Goal: Task Accomplishment & Management: Use online tool/utility

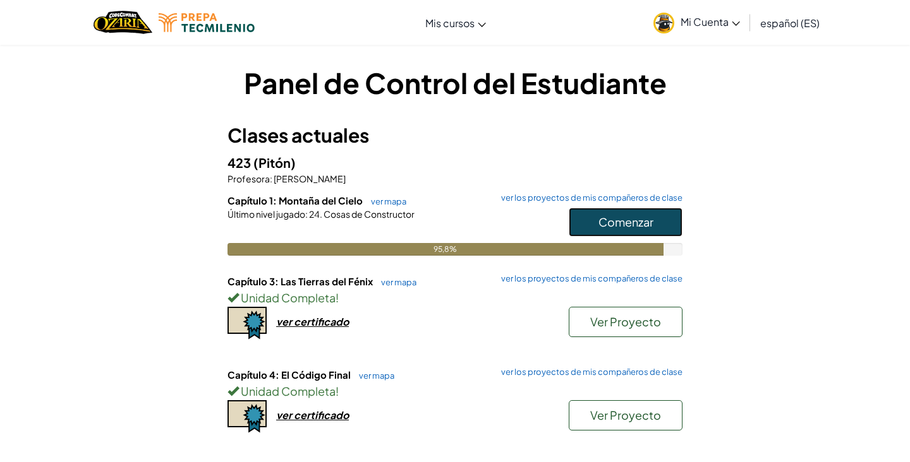
click at [610, 223] on font "Comenzar" at bounding box center [625, 222] width 55 height 15
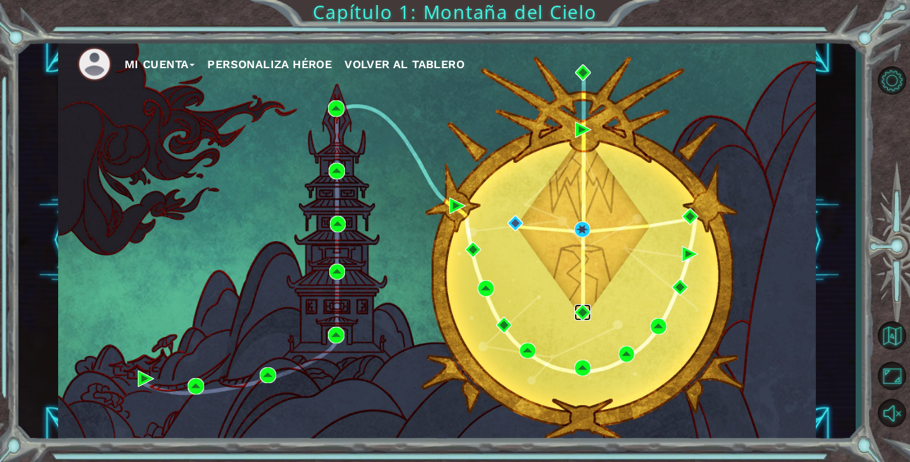
click at [579, 313] on img at bounding box center [582, 313] width 16 height 16
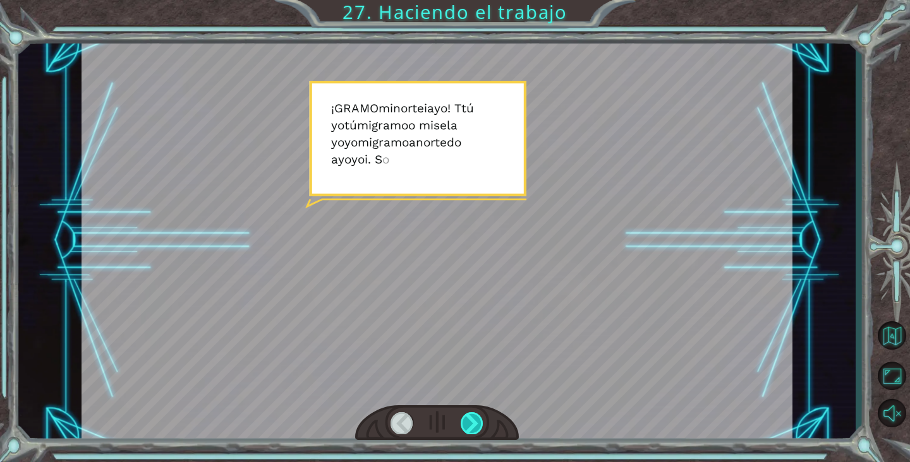
click at [476, 421] on div at bounding box center [472, 423] width 23 height 21
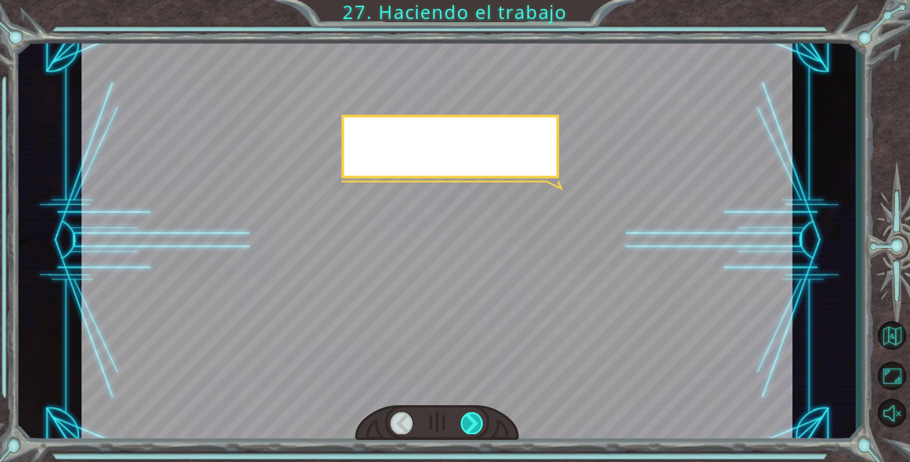
click at [478, 428] on div at bounding box center [472, 423] width 23 height 21
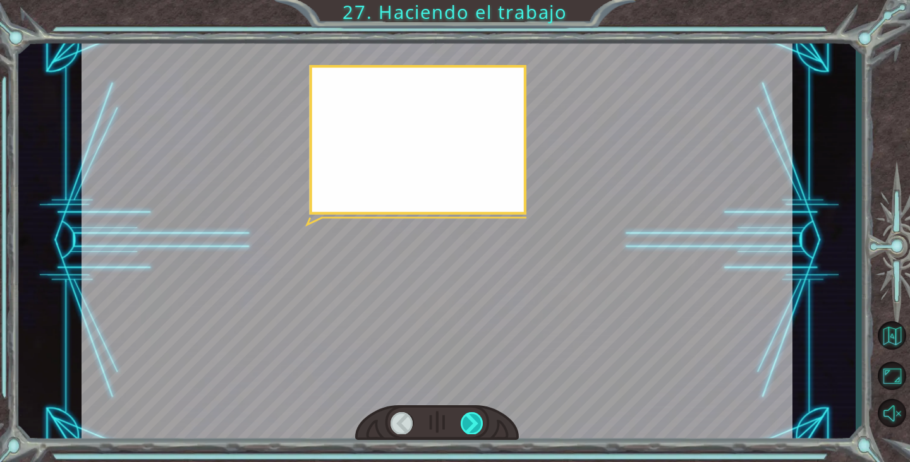
click at [478, 426] on div at bounding box center [472, 423] width 23 height 21
click at [478, 427] on div at bounding box center [472, 423] width 23 height 21
click at [481, 424] on div at bounding box center [472, 423] width 23 height 21
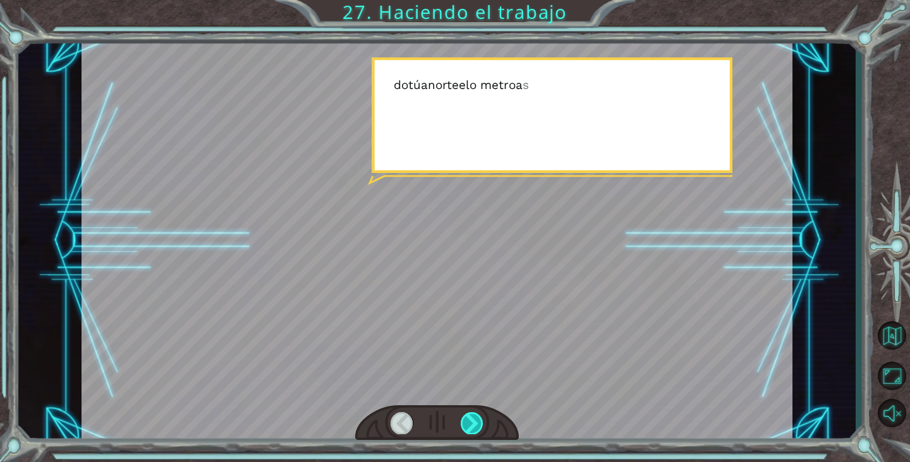
click at [483, 416] on div at bounding box center [472, 423] width 23 height 21
click at [482, 417] on div at bounding box center [472, 423] width 23 height 21
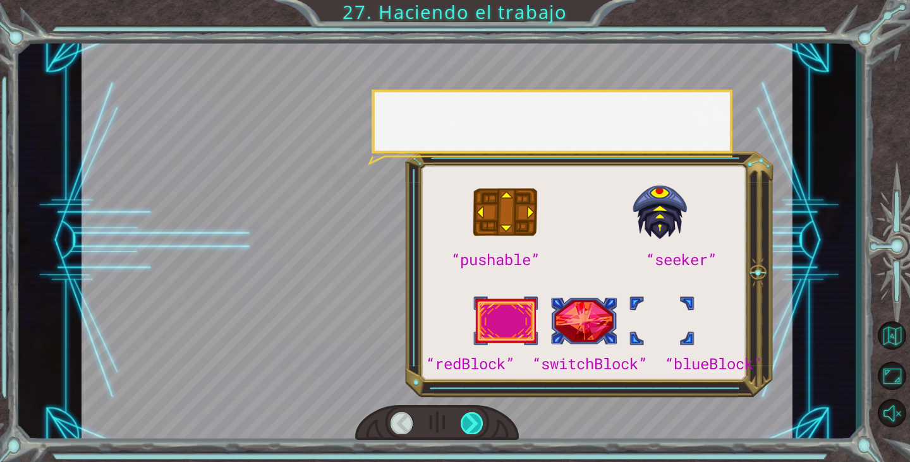
click at [481, 416] on div at bounding box center [472, 423] width 23 height 21
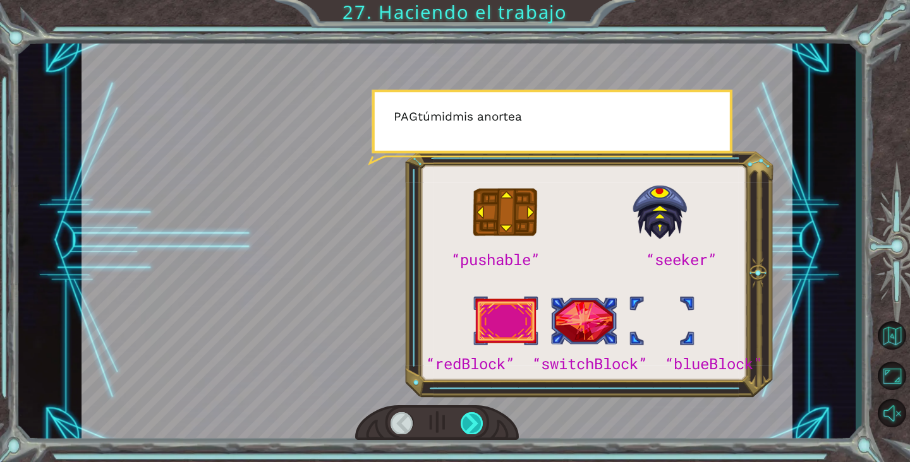
click at [480, 416] on div at bounding box center [472, 423] width 23 height 21
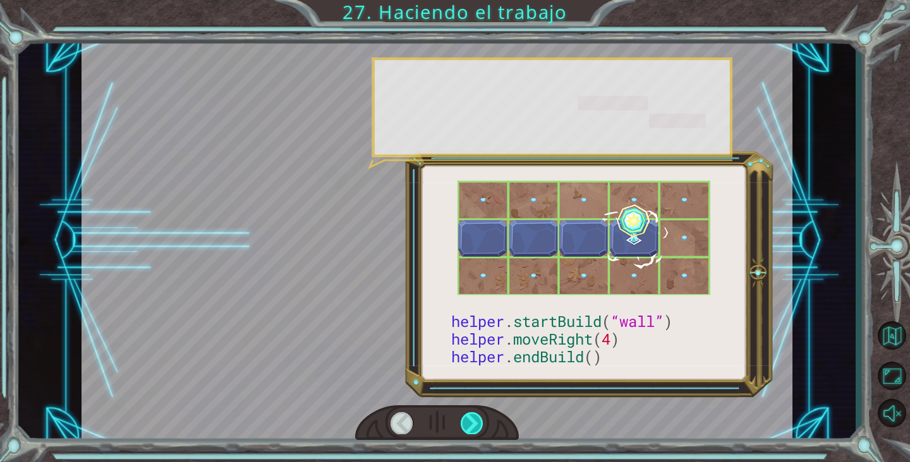
click at [482, 414] on div at bounding box center [472, 423] width 23 height 21
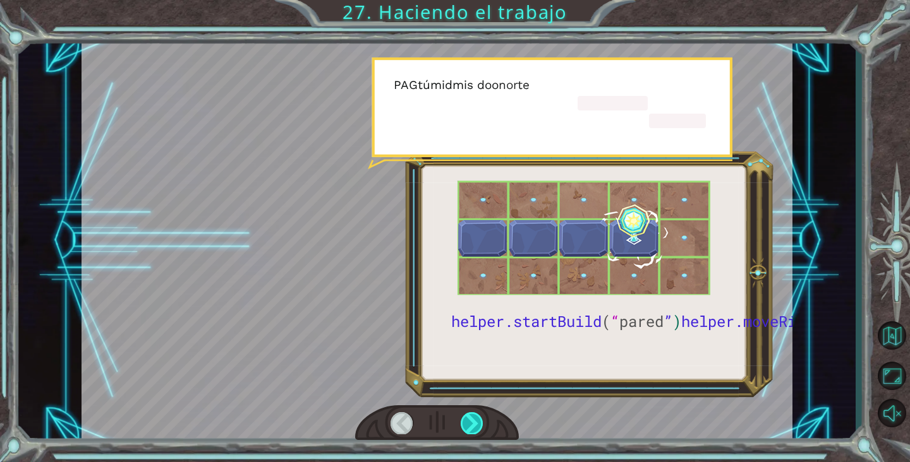
click at [490, 408] on div at bounding box center [437, 424] width 164 height 36
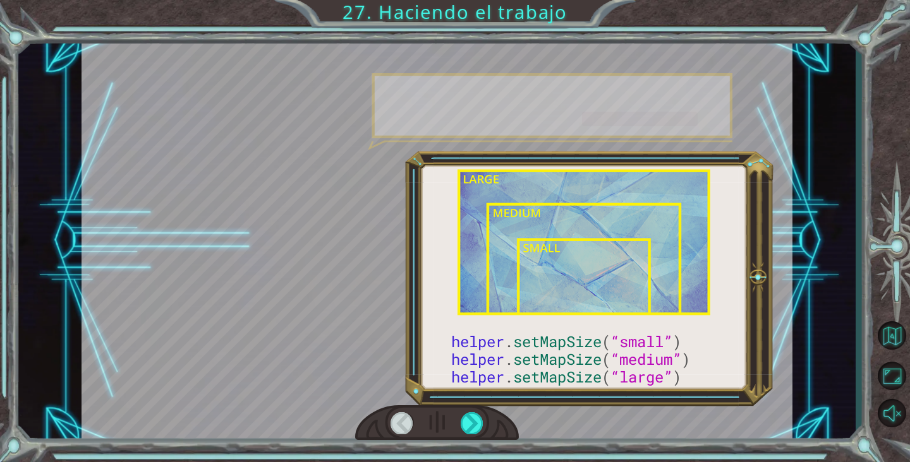
click at [490, 408] on div at bounding box center [437, 424] width 164 height 36
click at [481, 414] on div at bounding box center [472, 423] width 23 height 21
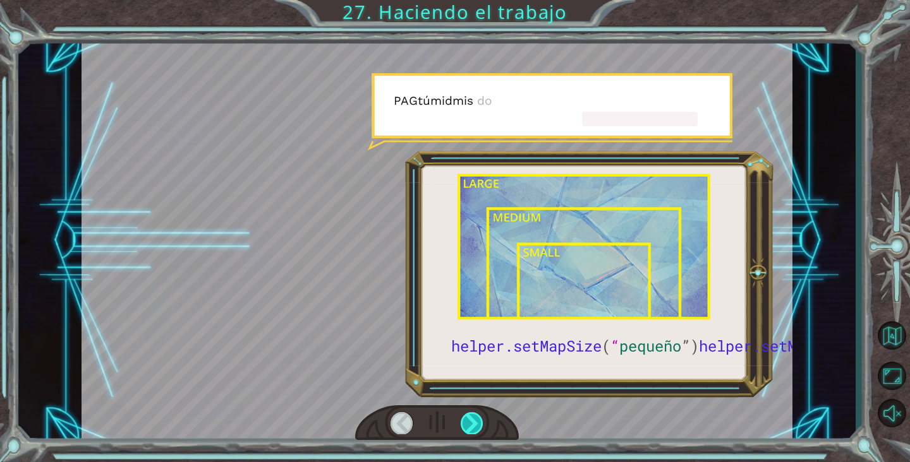
click at [481, 415] on div at bounding box center [472, 423] width 23 height 21
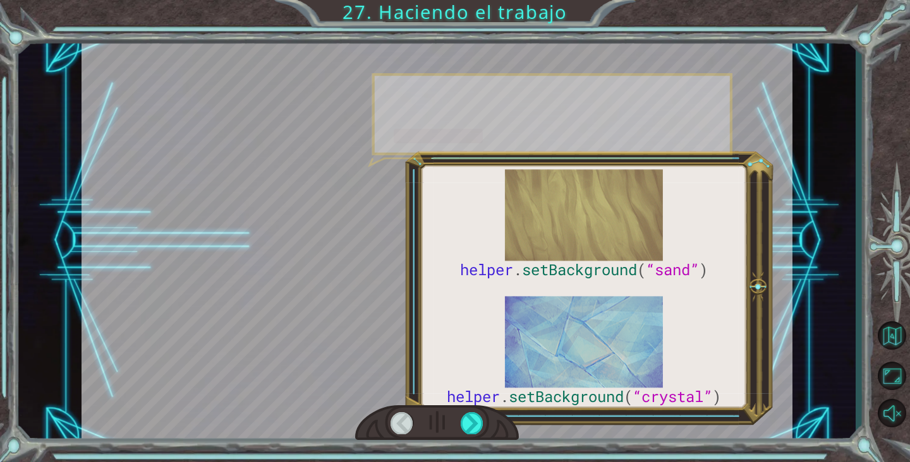
click at [485, 406] on div at bounding box center [437, 240] width 711 height 400
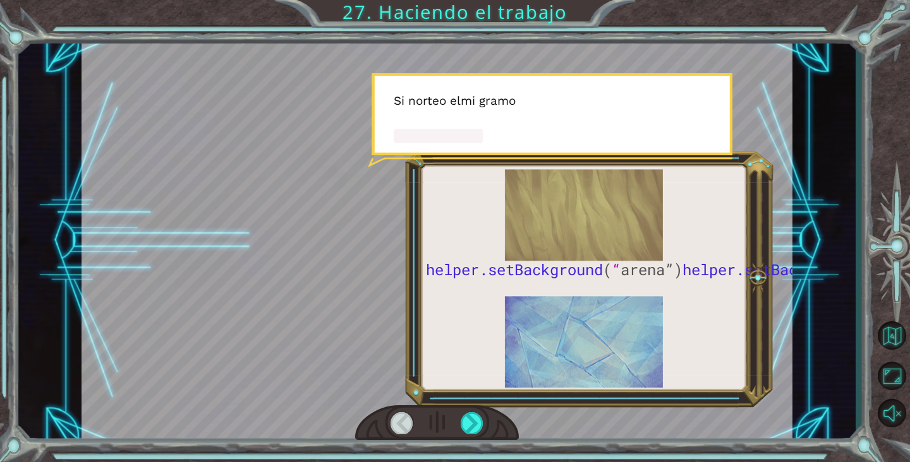
click at [490, 402] on div at bounding box center [437, 240] width 711 height 400
click at [479, 416] on div at bounding box center [472, 423] width 23 height 21
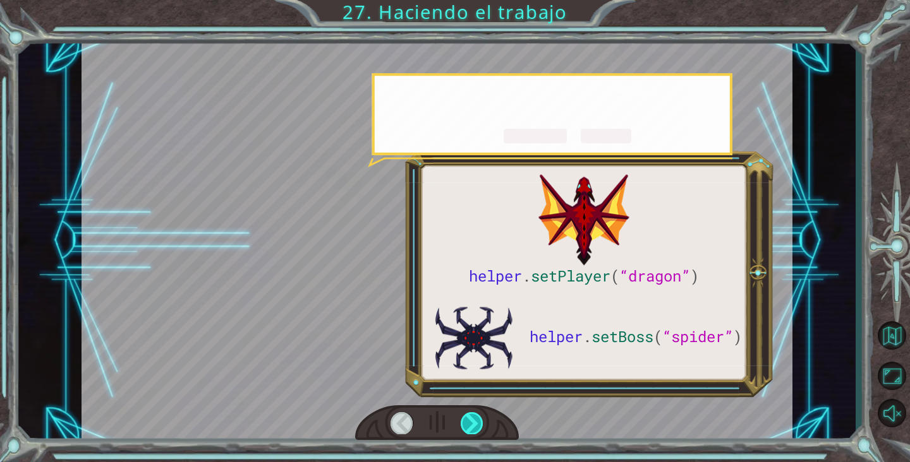
click at [475, 426] on div at bounding box center [472, 423] width 23 height 21
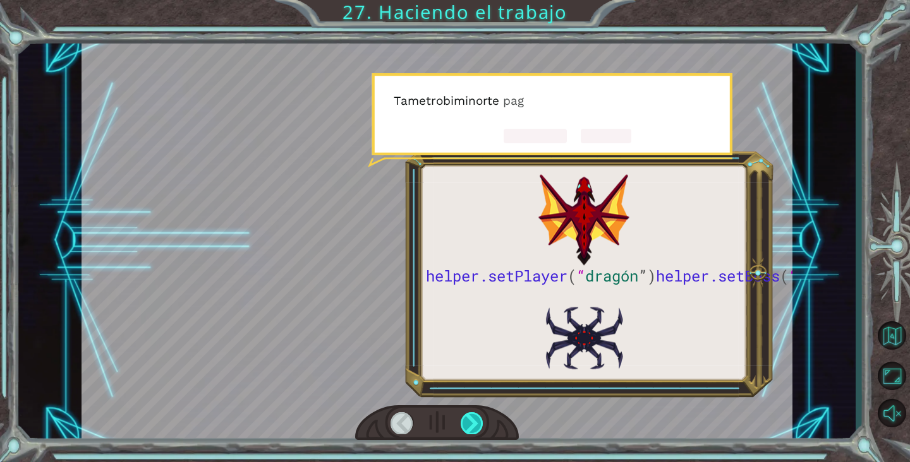
click at [475, 426] on div at bounding box center [472, 423] width 23 height 21
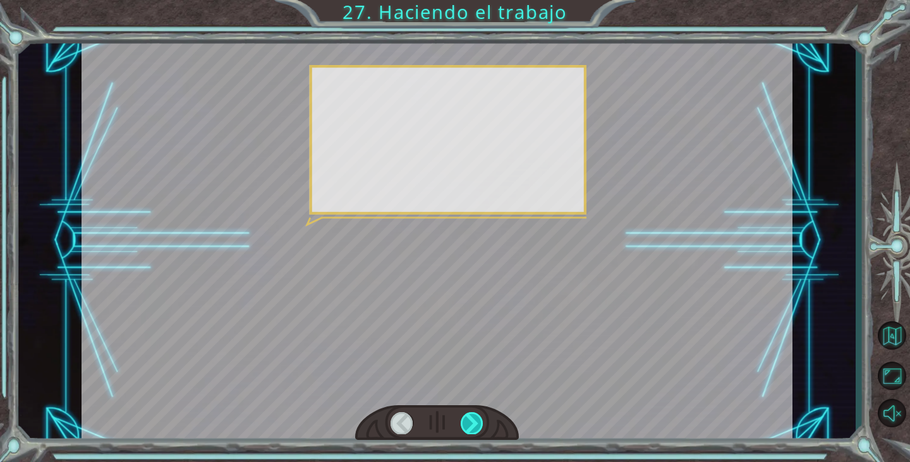
click at [474, 424] on div at bounding box center [472, 423] width 23 height 21
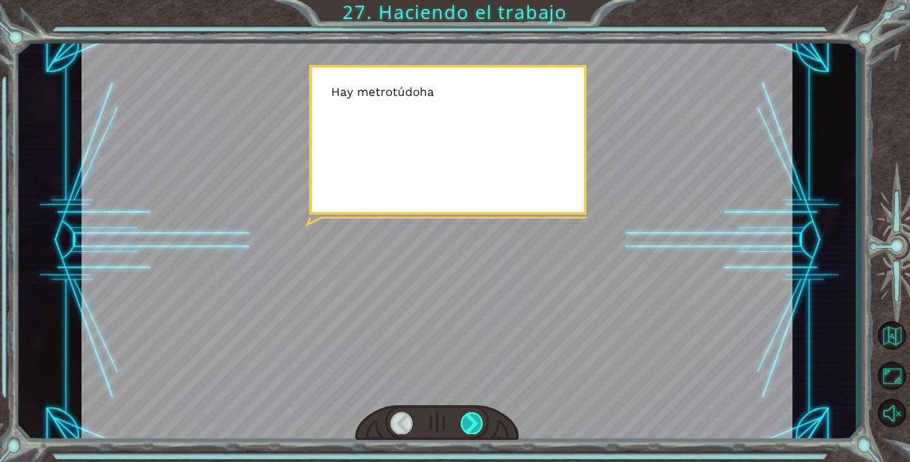
click at [474, 421] on div at bounding box center [472, 423] width 23 height 21
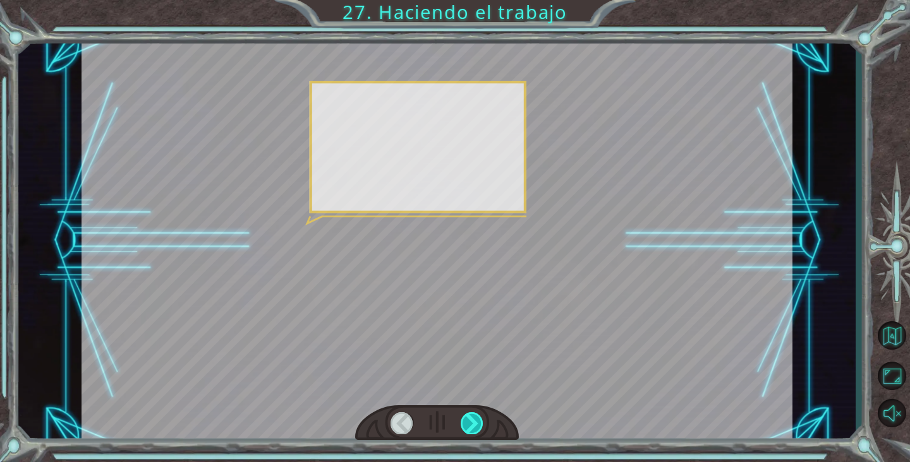
click at [476, 420] on div at bounding box center [472, 423] width 23 height 21
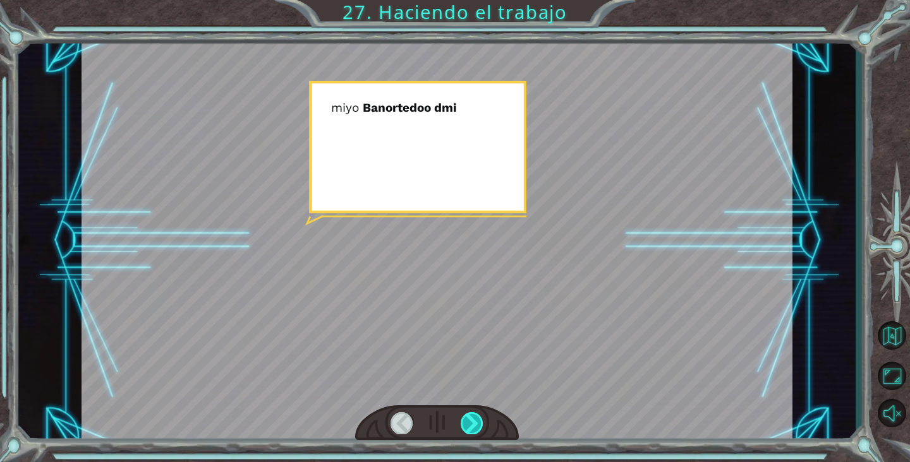
click at [479, 416] on div at bounding box center [472, 423] width 23 height 21
click at [479, 414] on div at bounding box center [472, 423] width 23 height 21
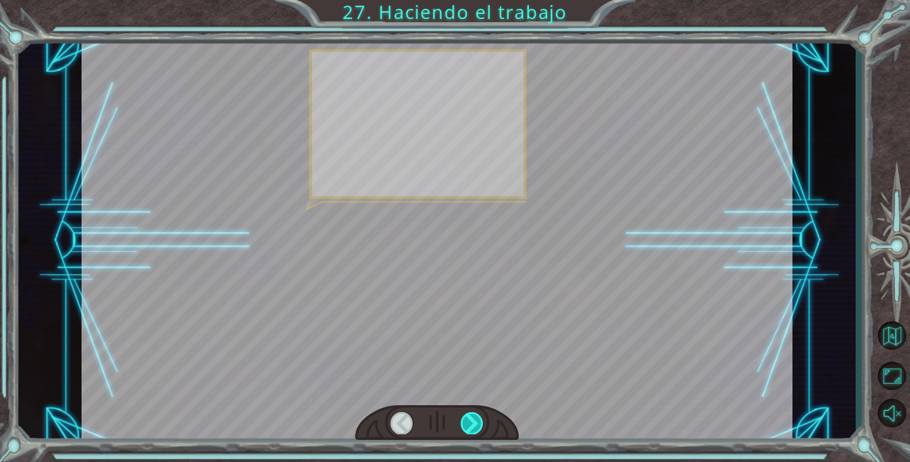
click at [478, 416] on div at bounding box center [472, 423] width 23 height 21
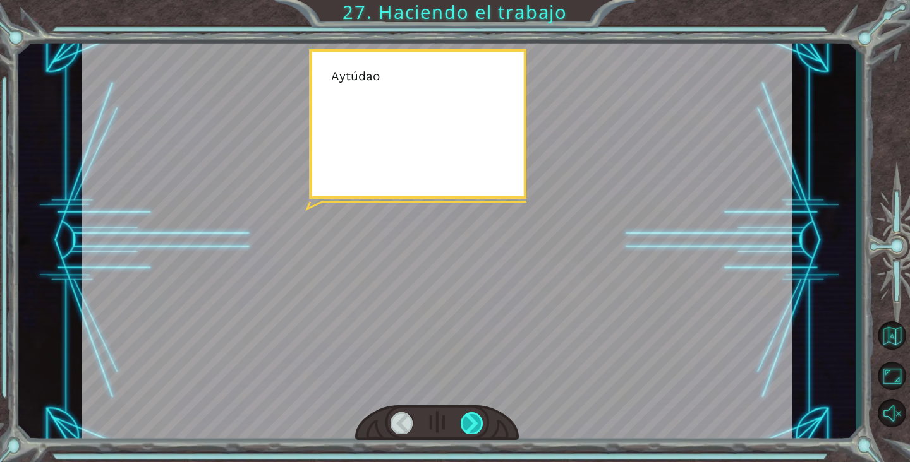
click at [476, 419] on div at bounding box center [472, 423] width 23 height 21
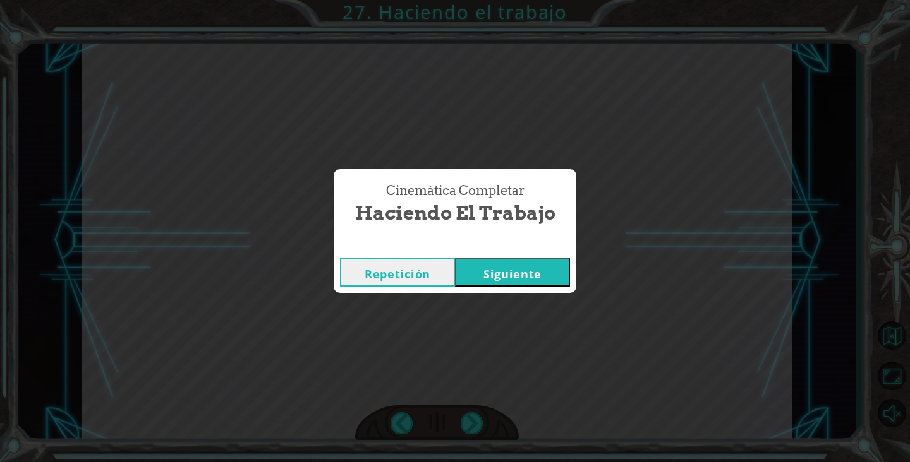
click at [475, 416] on div "Cinemática Completar Haciendo el trabajo Repetición [GEOGRAPHIC_DATA]" at bounding box center [455, 231] width 910 height 462
click at [550, 285] on button "Siguiente" at bounding box center [512, 272] width 115 height 28
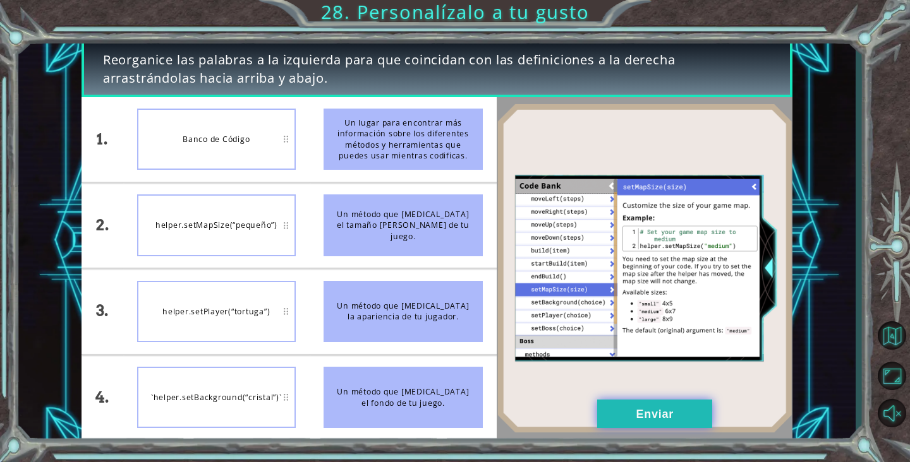
click at [643, 409] on font "Enviar" at bounding box center [654, 414] width 37 height 13
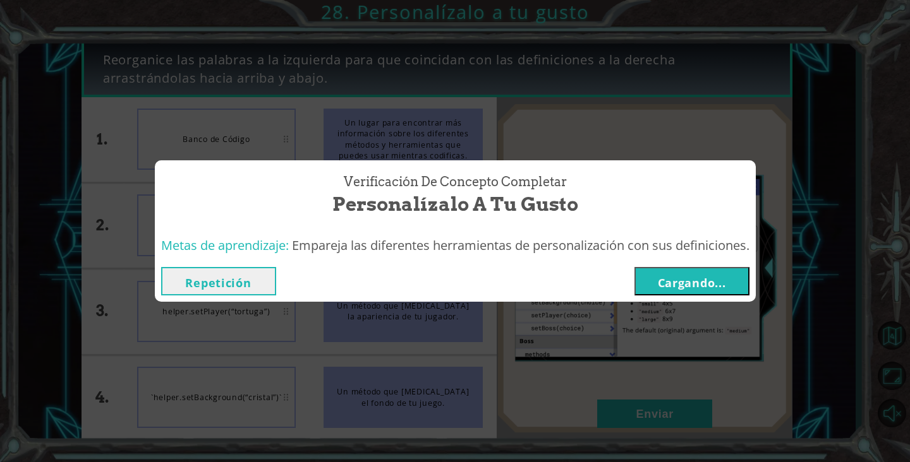
click at [655, 295] on button "Cargando..." at bounding box center [691, 281] width 115 height 28
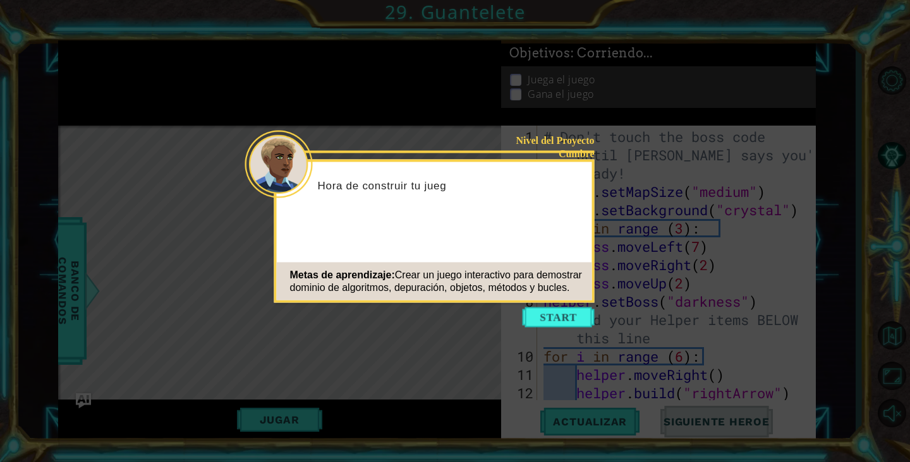
click at [723, 186] on icon at bounding box center [455, 231] width 910 height 462
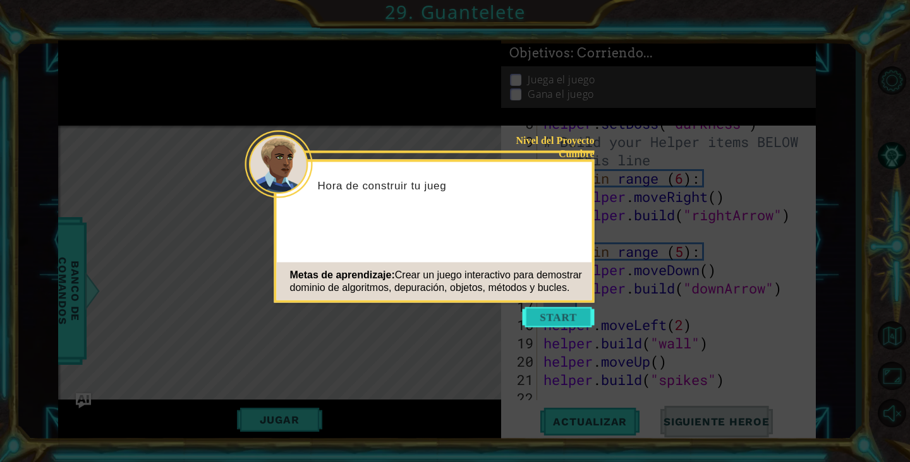
click at [573, 325] on button "Start" at bounding box center [559, 318] width 72 height 20
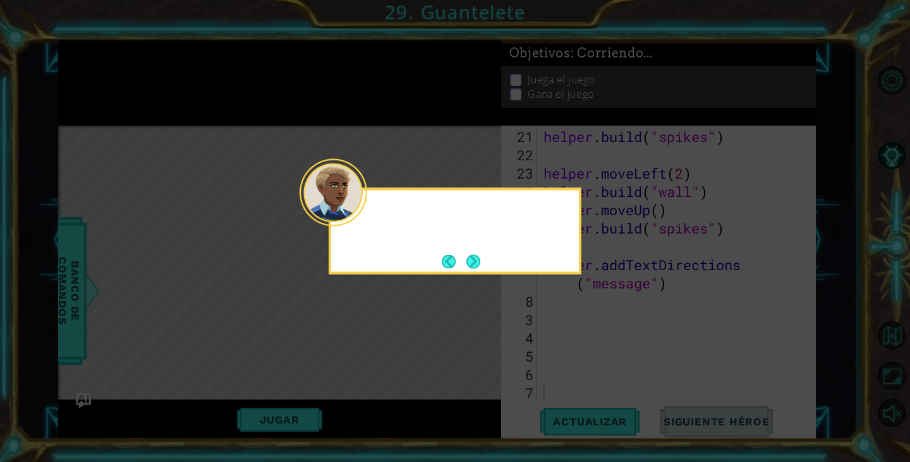
scroll to position [421, 0]
click at [478, 261] on button "Próximo" at bounding box center [473, 262] width 14 height 14
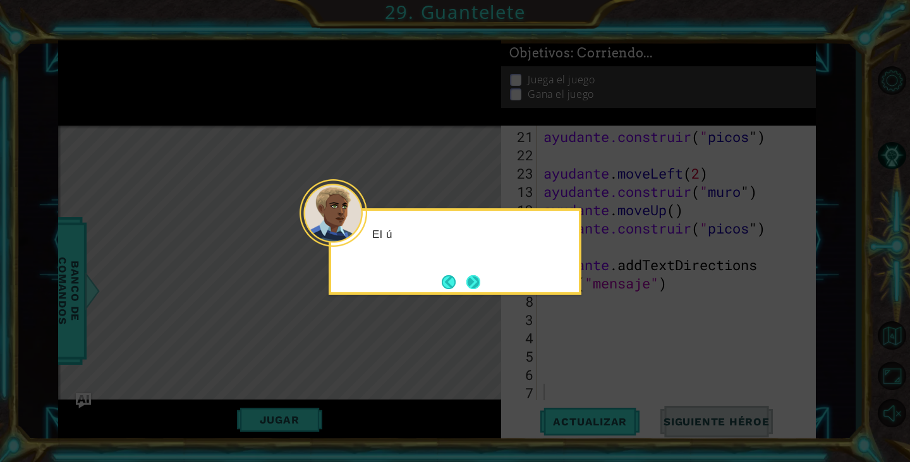
click at [480, 280] on button "Next" at bounding box center [473, 282] width 14 height 14
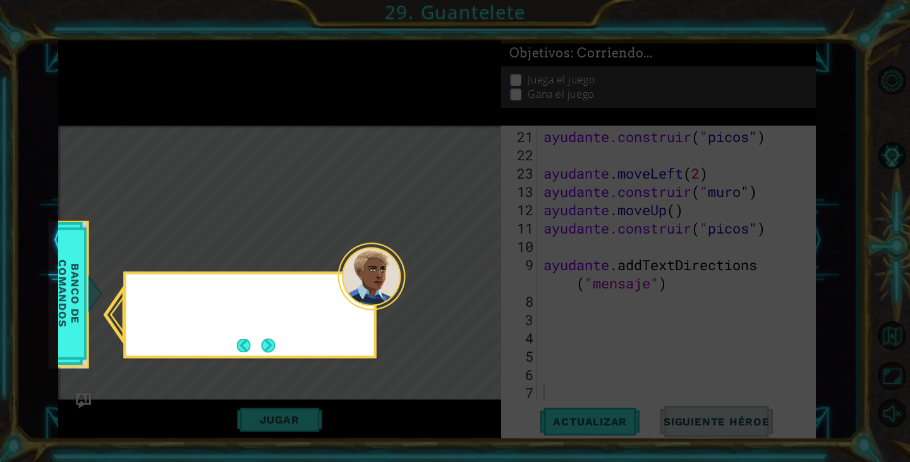
click at [478, 280] on icon at bounding box center [455, 231] width 910 height 462
click at [479, 281] on icon at bounding box center [455, 231] width 910 height 462
click at [277, 347] on button "Próximo" at bounding box center [268, 345] width 17 height 17
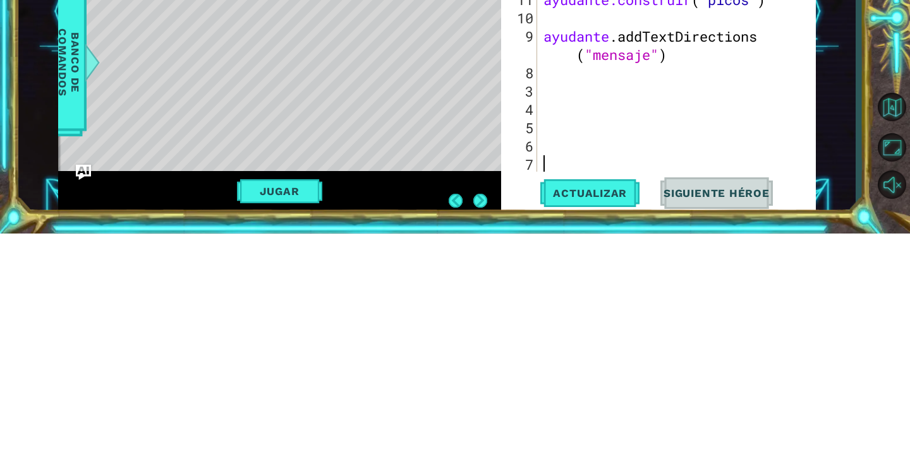
scroll to position [56, 0]
click at [291, 431] on button "Jugar" at bounding box center [279, 420] width 85 height 24
click at [287, 413] on button "Jugar" at bounding box center [279, 420] width 85 height 24
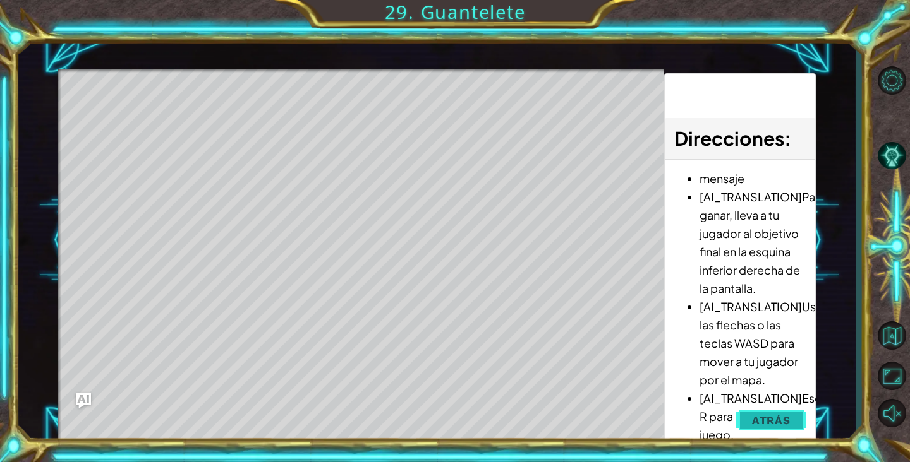
click at [778, 421] on span "Atrás" at bounding box center [771, 420] width 39 height 13
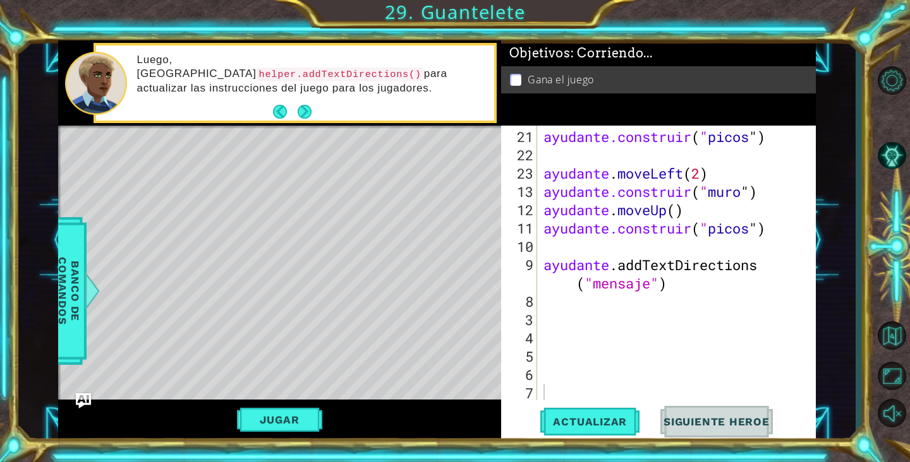
click at [732, 432] on button "Siguiente Heroe" at bounding box center [716, 422] width 131 height 32
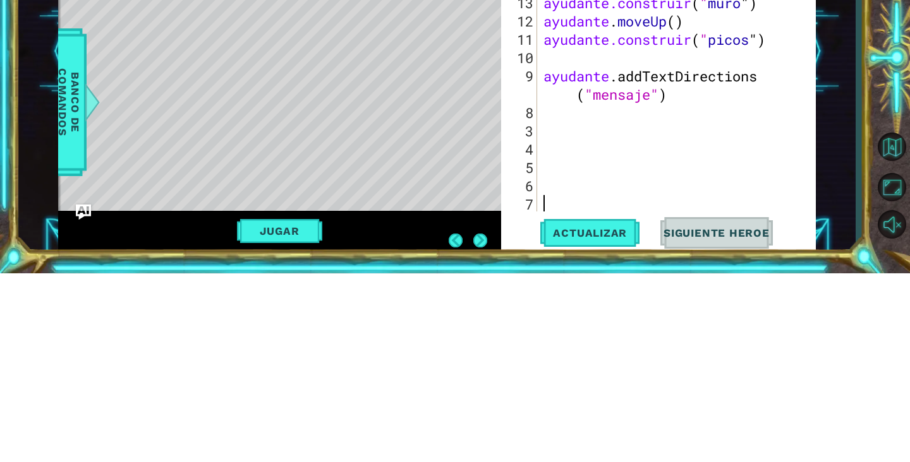
scroll to position [61, 0]
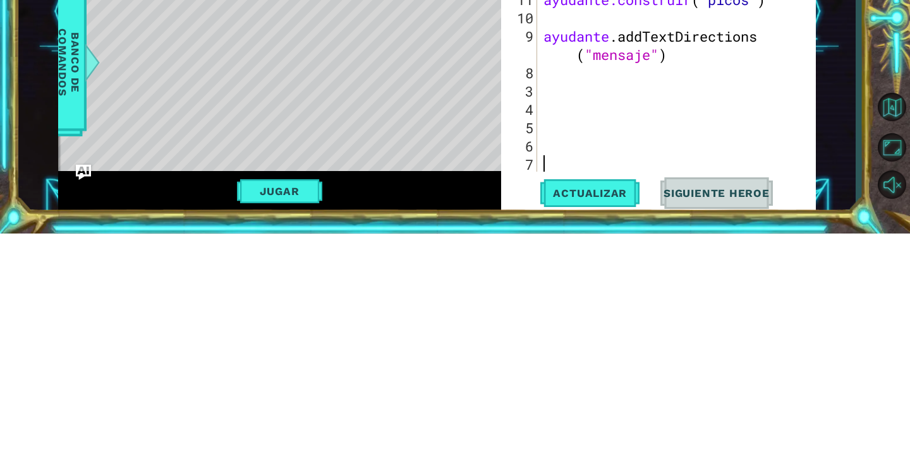
click at [705, 417] on span "Siguiente Heroe" at bounding box center [716, 422] width 131 height 13
click at [705, 418] on span "Siguiente Heroe" at bounding box center [716, 422] width 131 height 13
click at [610, 432] on button "Actualizar" at bounding box center [589, 422] width 99 height 32
click at [300, 425] on button "Jugar" at bounding box center [279, 420] width 85 height 24
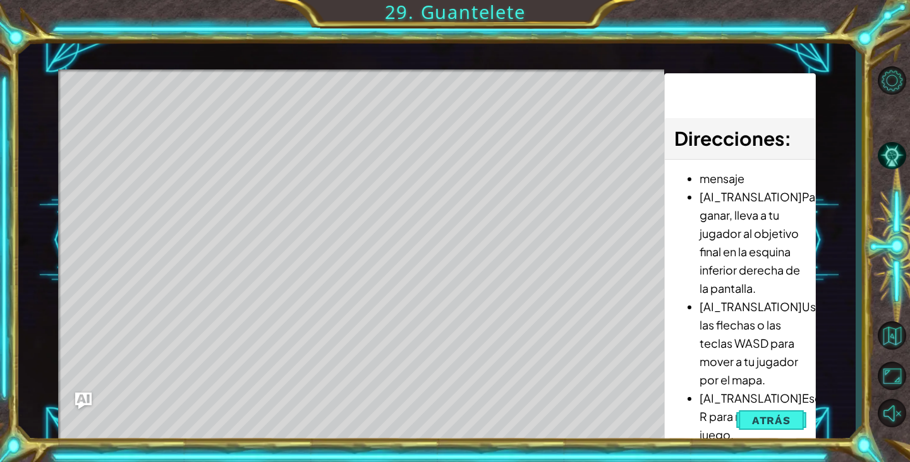
click at [88, 402] on img "Ask AI" at bounding box center [83, 401] width 16 height 16
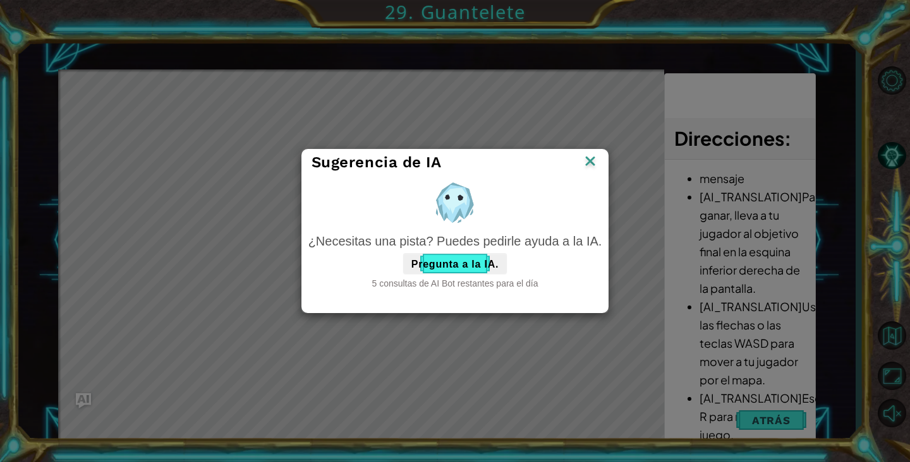
click at [570, 169] on div "Sugerencia de IA" at bounding box center [454, 162] width 287 height 19
click at [582, 160] on img at bounding box center [590, 162] width 16 height 19
